Goal: Check status: Check status

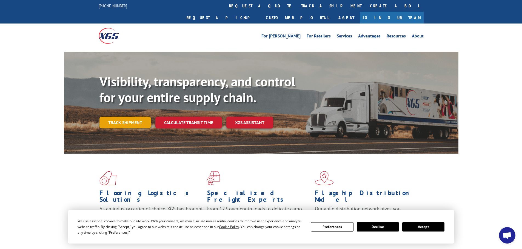
click at [116, 117] on link "Track shipment" at bounding box center [124, 123] width 51 height 12
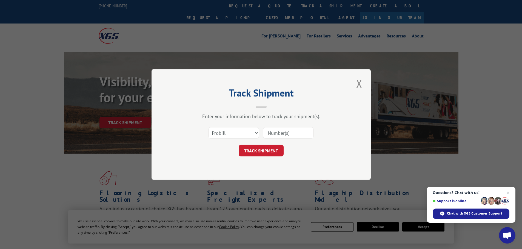
click at [219, 126] on div "Select category... Probill BOL PO" at bounding box center [261, 133] width 164 height 18
click at [221, 134] on select "Select category... Probill BOL PO" at bounding box center [233, 133] width 50 height 12
select select "po"
click at [208, 127] on select "Select category... Probill BOL PO" at bounding box center [233, 133] width 50 height 12
click at [271, 137] on input at bounding box center [288, 133] width 50 height 12
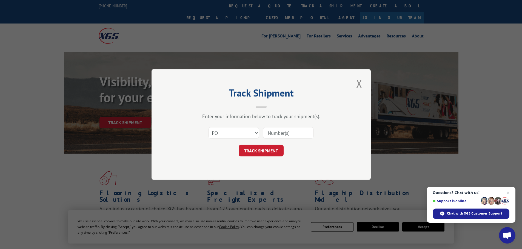
paste input "19508650"
type input "19508650"
click at [279, 150] on button "TRACK SHIPMENT" at bounding box center [260, 151] width 45 height 12
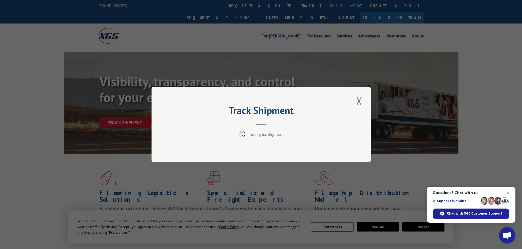
click at [508, 192] on span "Open chat" at bounding box center [507, 193] width 7 height 7
